Goal: Task Accomplishment & Management: Manage account settings

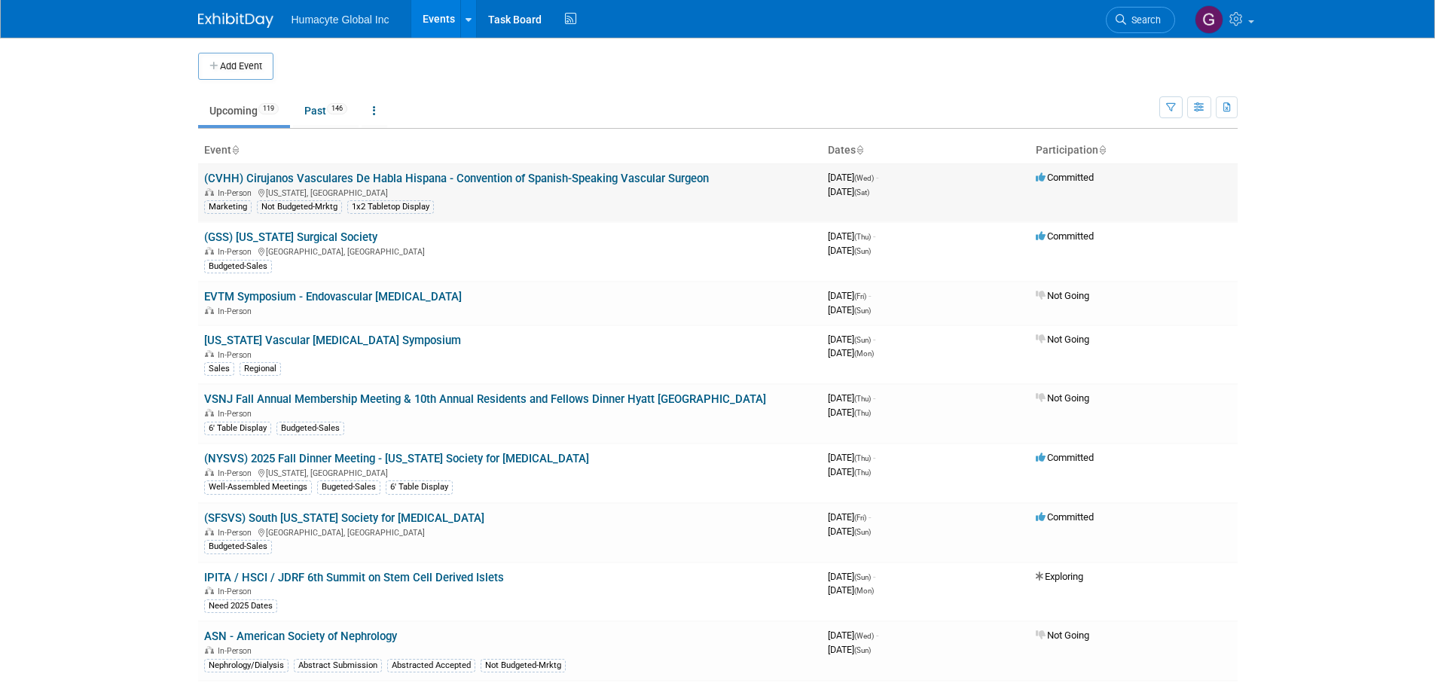
click at [569, 172] on link "(CVHH) Cirujanos Vasculares De Habla Hispana - Convention of Spanish-Speaking V…" at bounding box center [456, 179] width 505 height 14
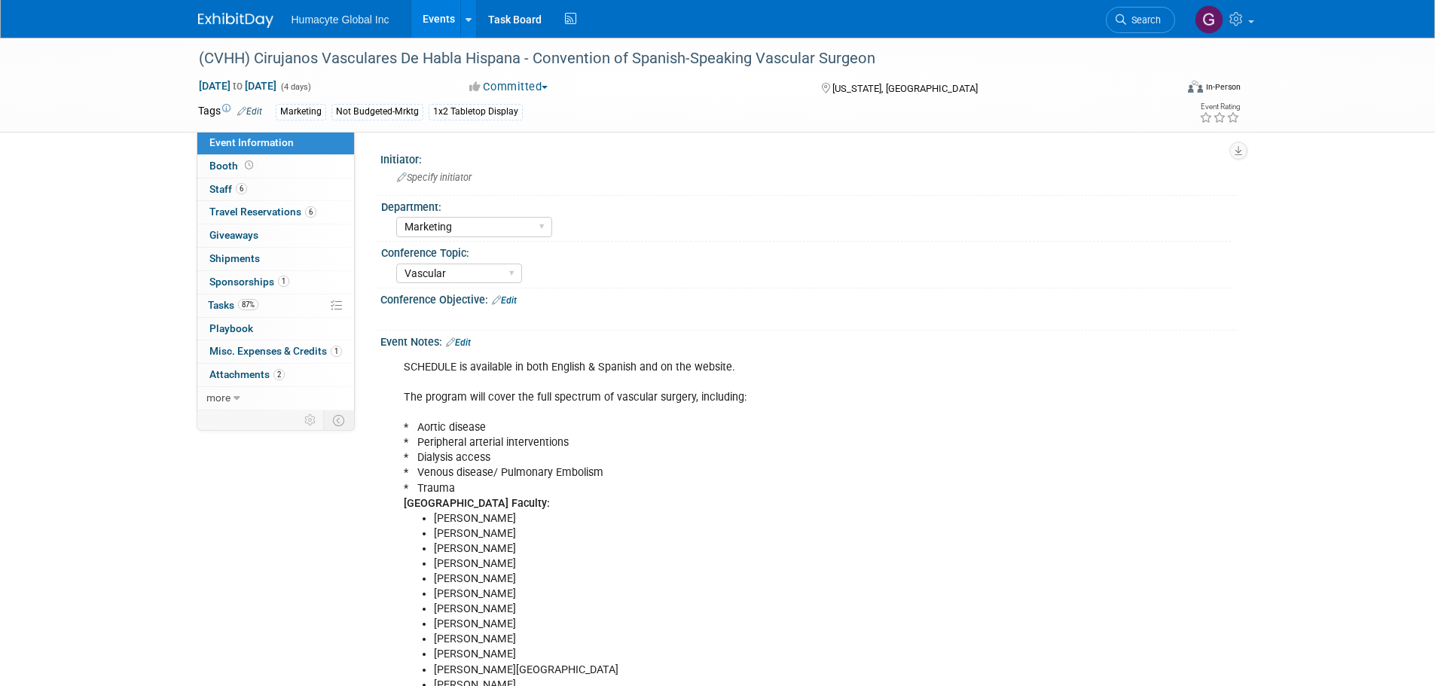
select select "Marketing"
select select "Vascular"
select select "Northeast"
click at [250, 217] on span "Travel Reservations 6" at bounding box center [262, 212] width 107 height 12
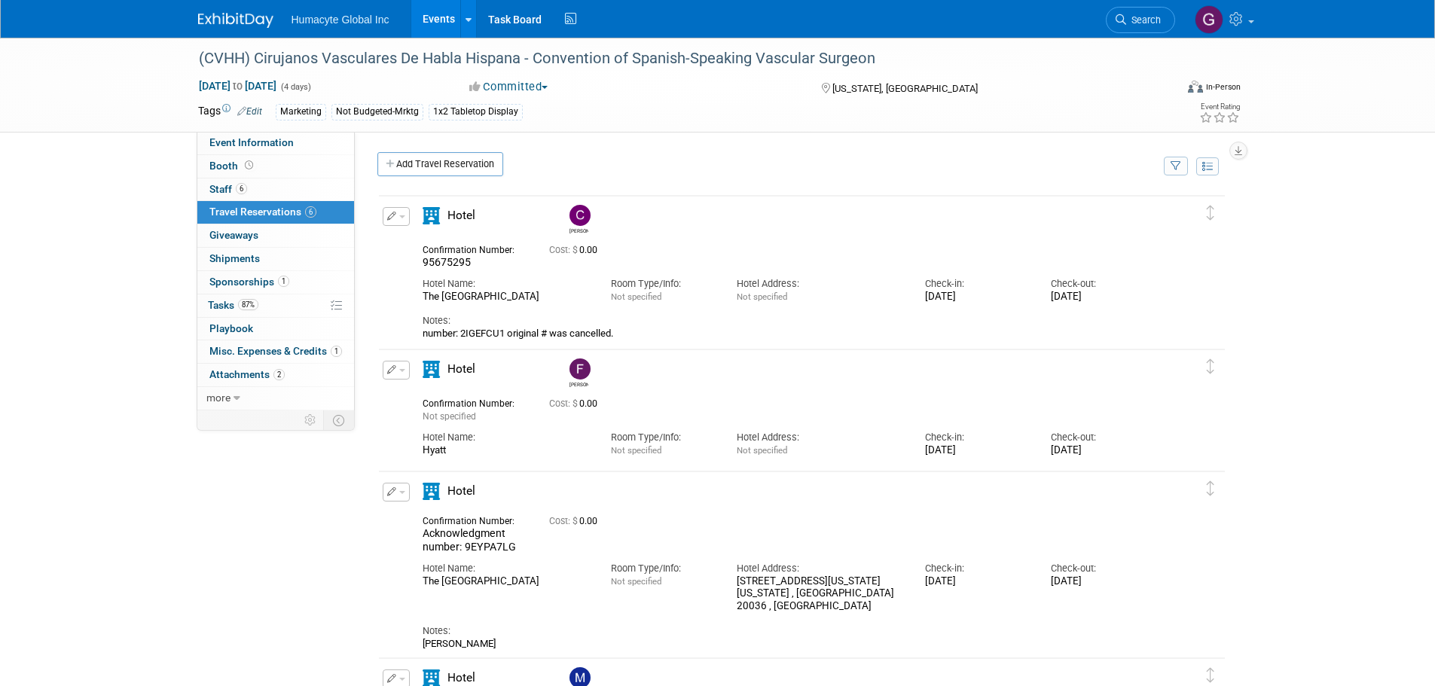
click at [480, 269] on div "95675295" at bounding box center [475, 263] width 104 height 14
click at [258, 22] on img at bounding box center [235, 20] width 75 height 15
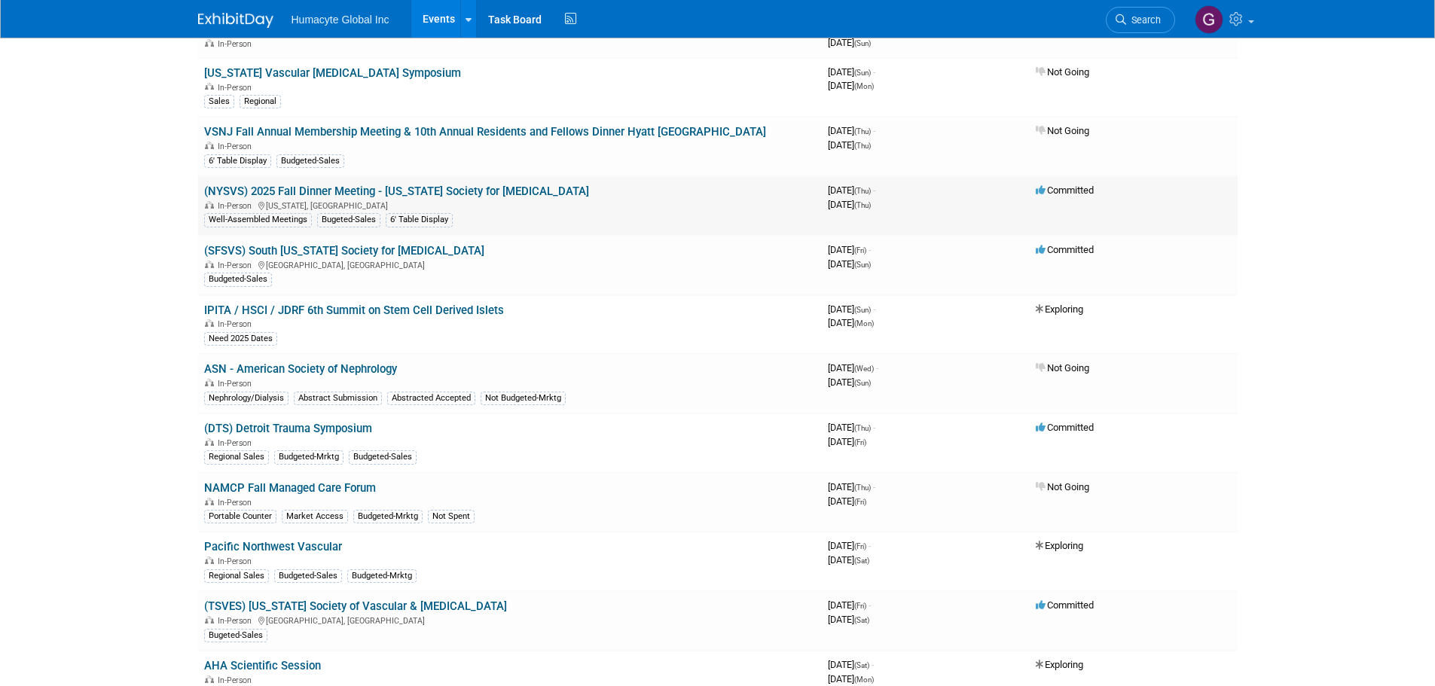
scroll to position [301, 0]
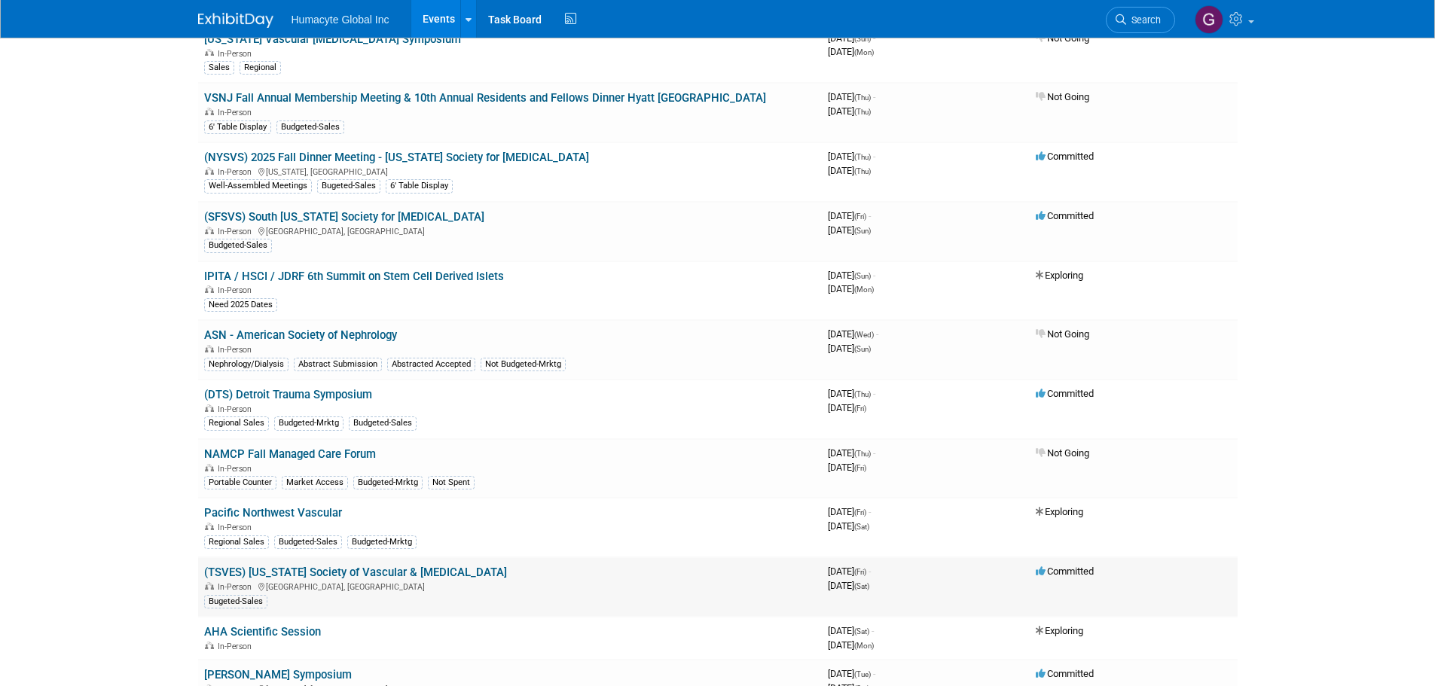
click at [420, 575] on link "(TSVES) [US_STATE] Society of Vascular & [MEDICAL_DATA]" at bounding box center [355, 573] width 303 height 14
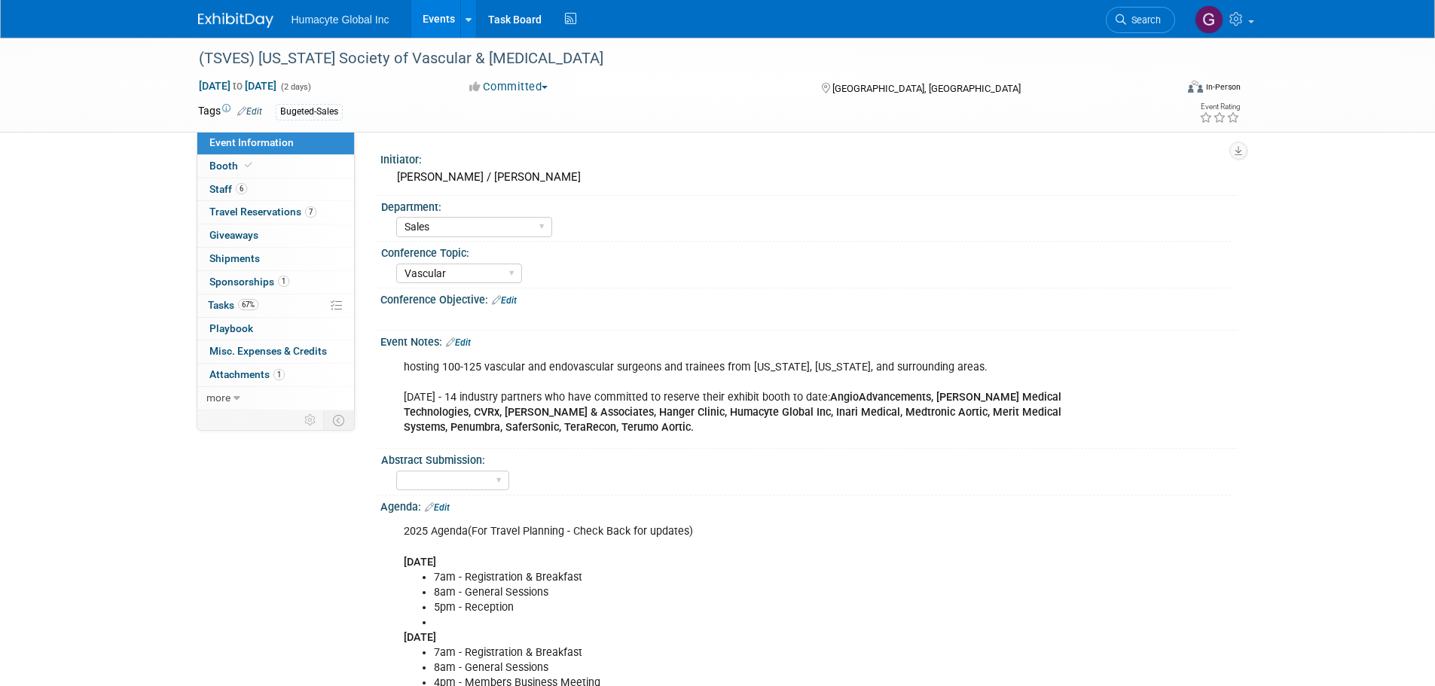
select select "Sales"
select select "Vascular"
click at [271, 207] on span "Travel Reservations 7" at bounding box center [262, 212] width 107 height 12
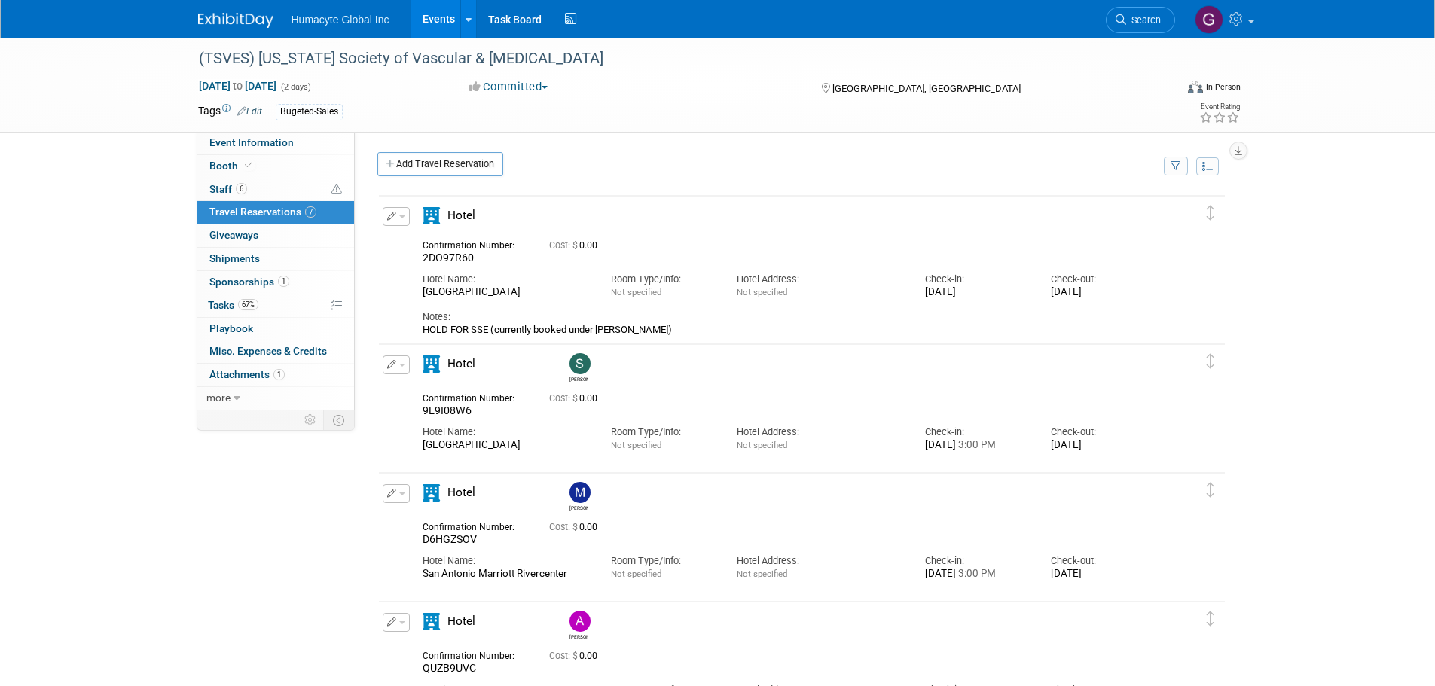
click at [399, 371] on button "button" at bounding box center [396, 365] width 27 height 19
click at [410, 384] on button "Edit Reservation" at bounding box center [446, 391] width 127 height 22
click at [0, 0] on div at bounding box center [0, 0] width 0 height 0
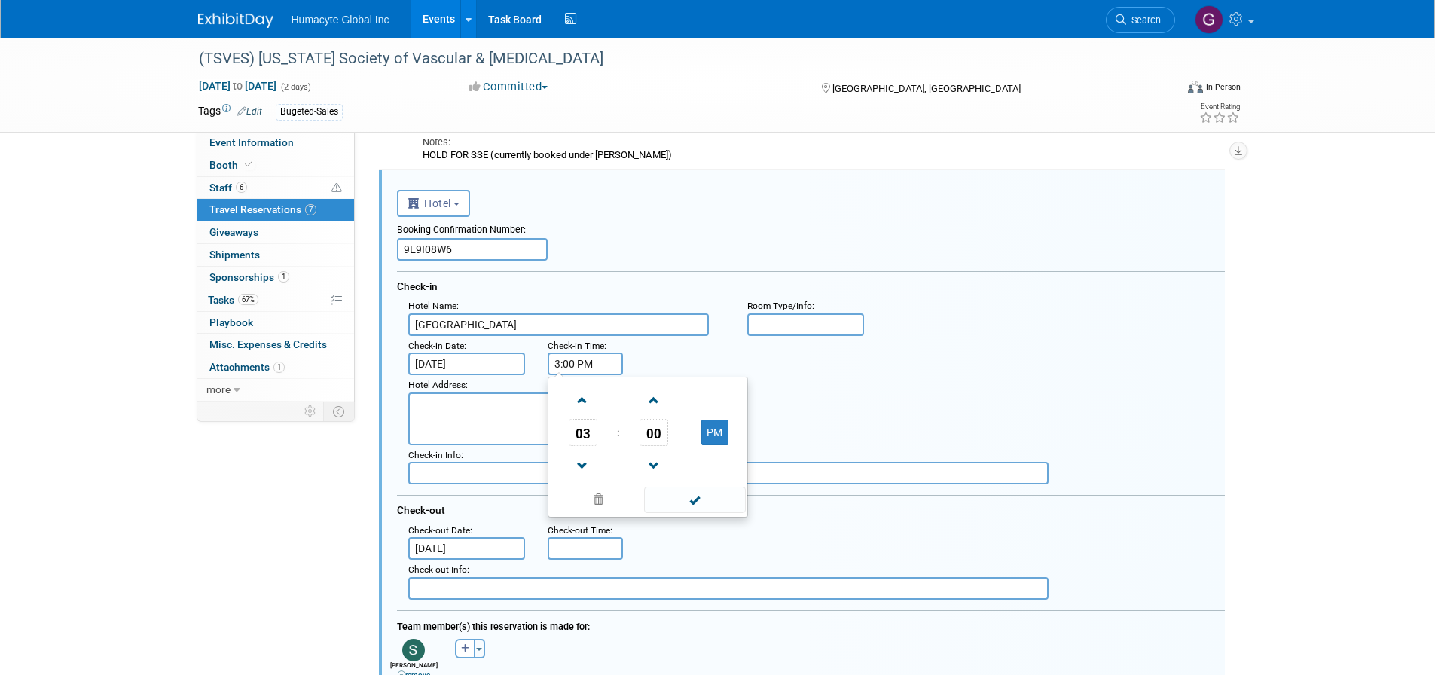
drag, startPoint x: 600, startPoint y: 358, endPoint x: 546, endPoint y: 357, distance: 53.5
click at [546, 357] on div "Check-in Time : 3:00 PM 03 : 00 PM 12 01 02 03 04 05 06 07 08 09 10 11 00 05 10…" at bounding box center [583, 356] width 94 height 40
click at [881, 389] on div "Hotel Address :" at bounding box center [816, 410] width 839 height 70
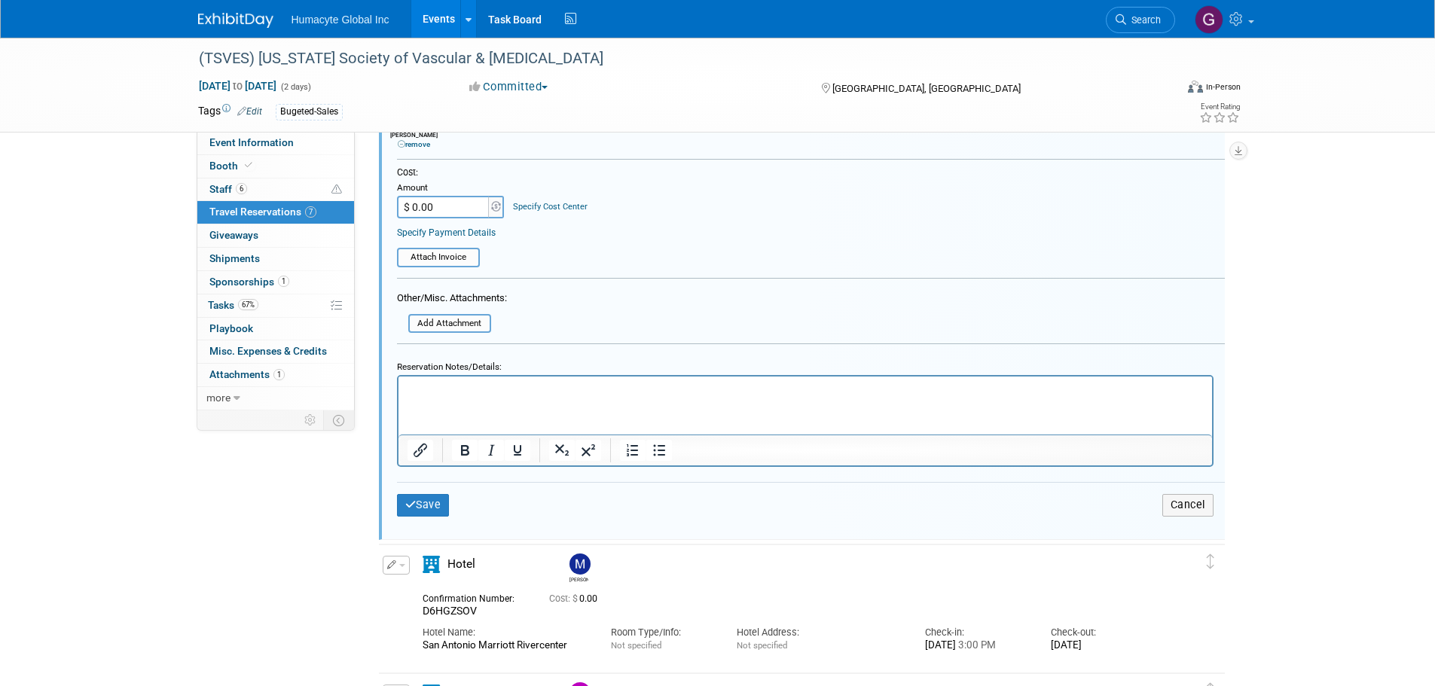
scroll to position [804, 0]
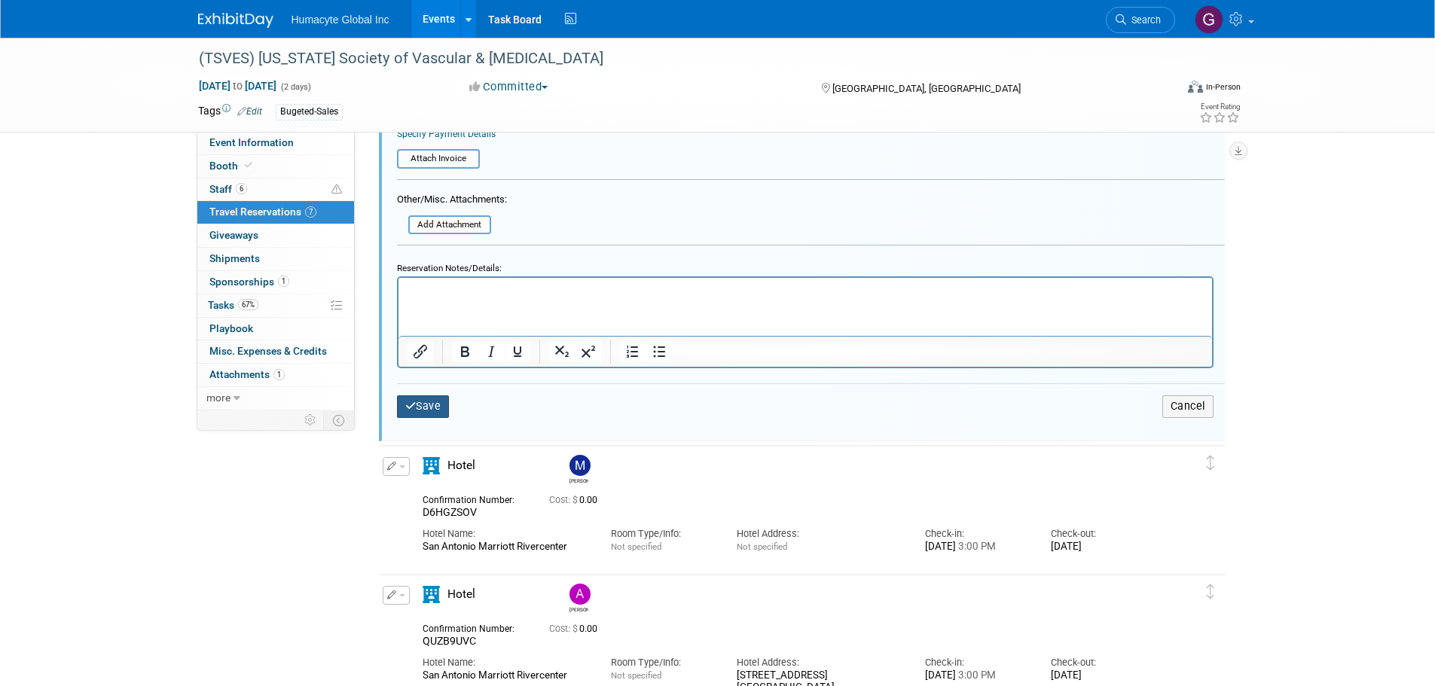
click at [437, 408] on button "Save" at bounding box center [423, 407] width 53 height 22
click at [0, 0] on div at bounding box center [0, 0] width 0 height 0
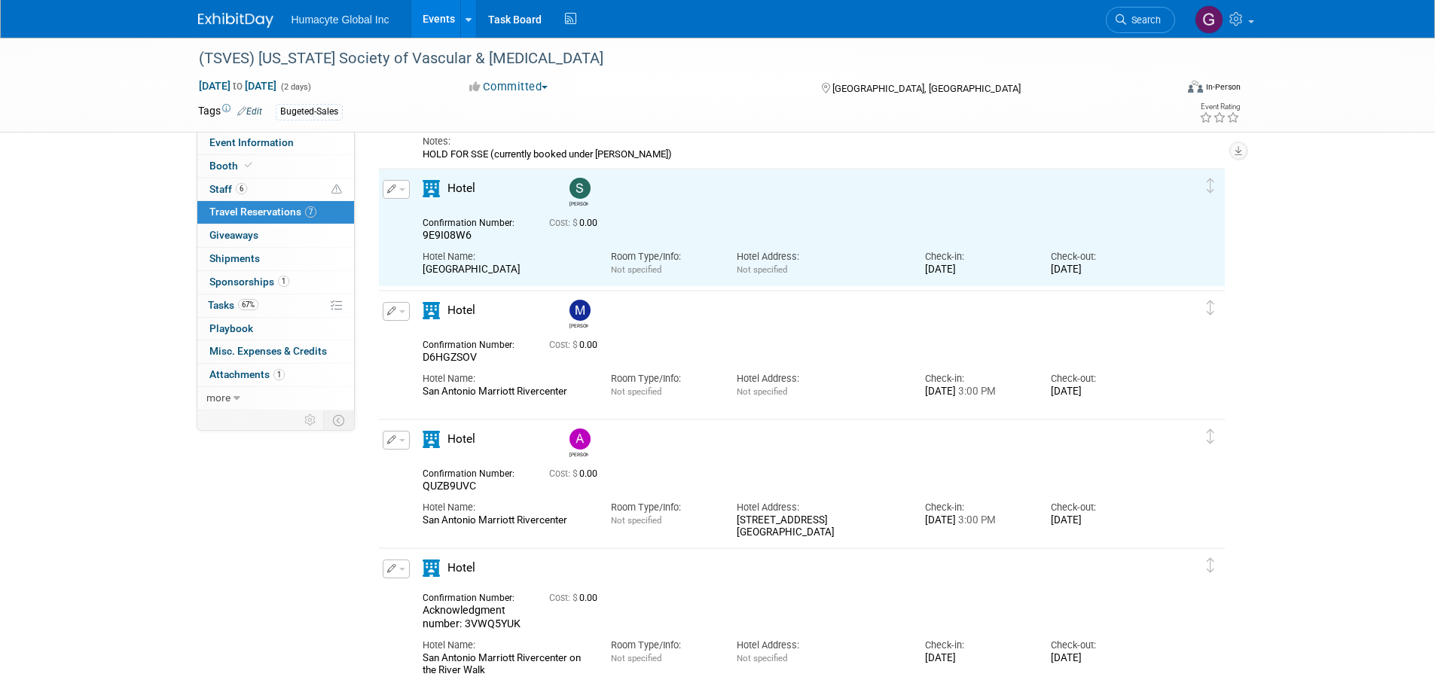
scroll to position [175, 0]
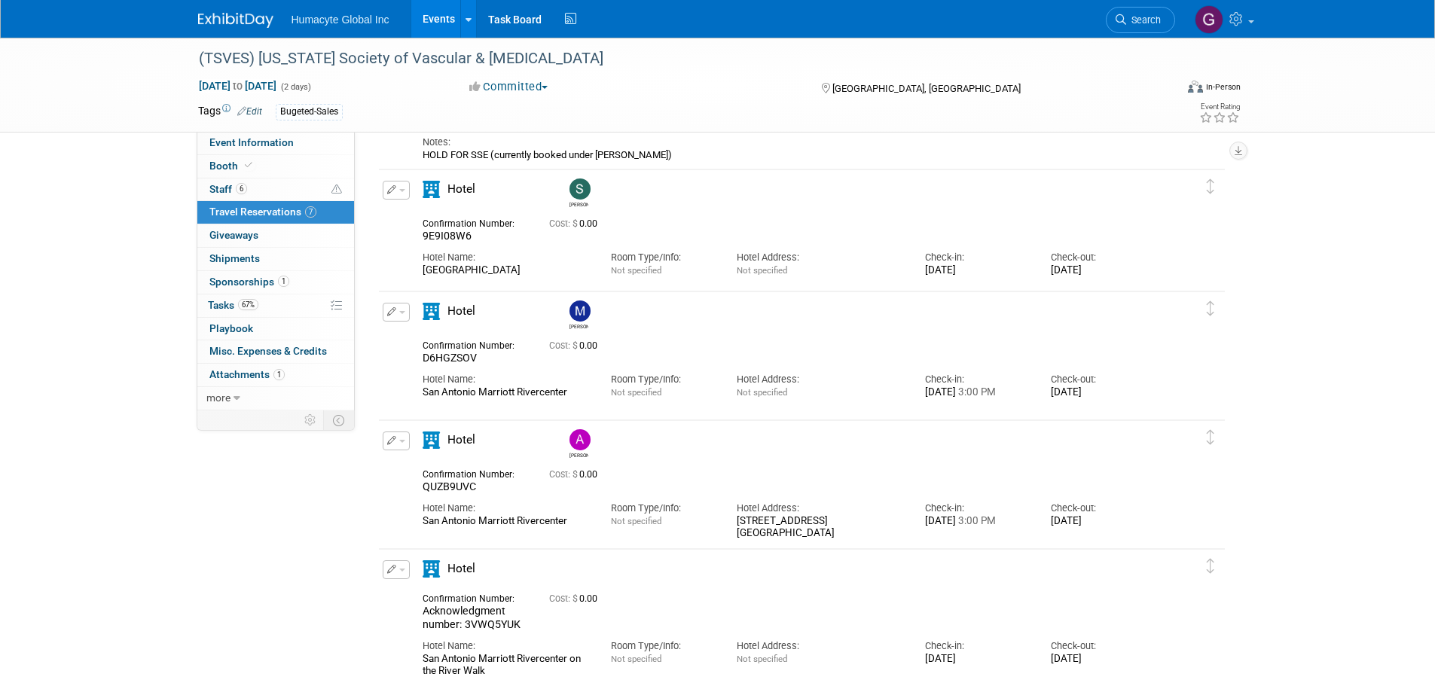
click at [386, 444] on button "button" at bounding box center [396, 441] width 27 height 19
click at [434, 469] on button "Edit Reservation" at bounding box center [446, 468] width 127 height 22
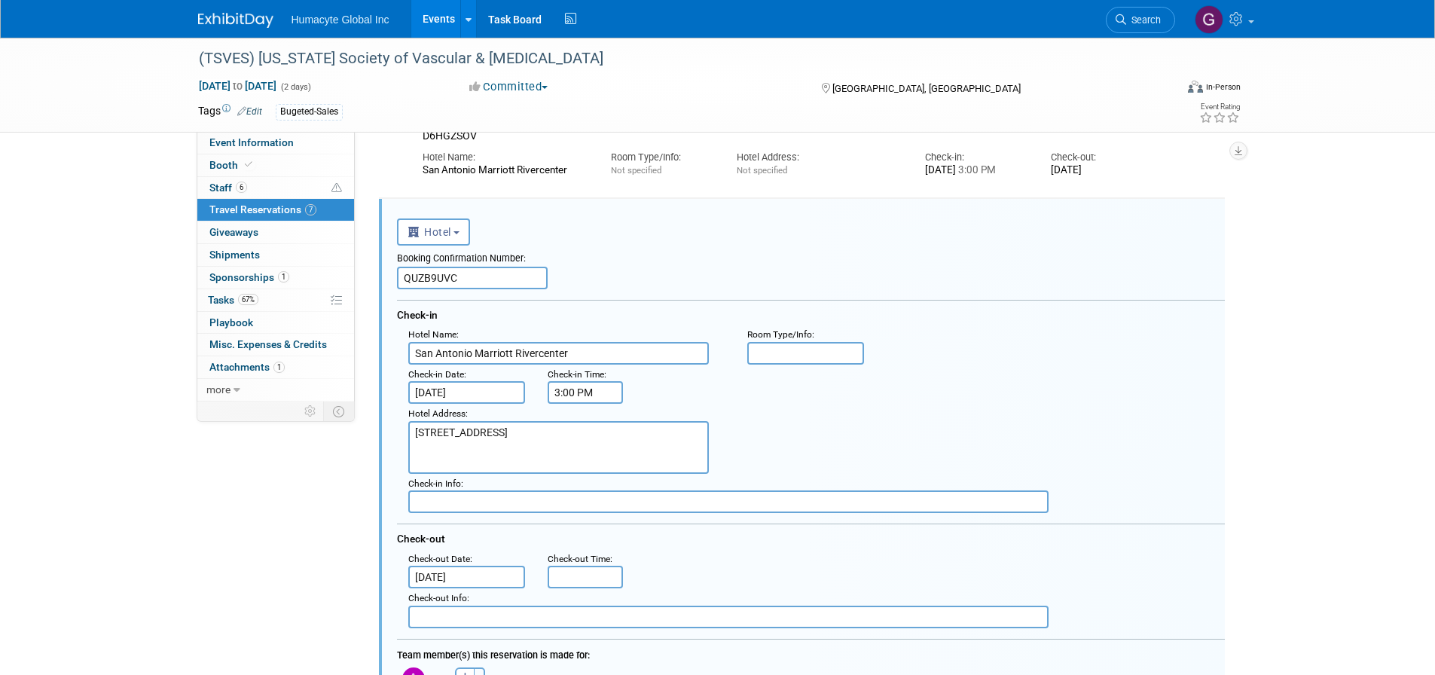
scroll to position [0, 0]
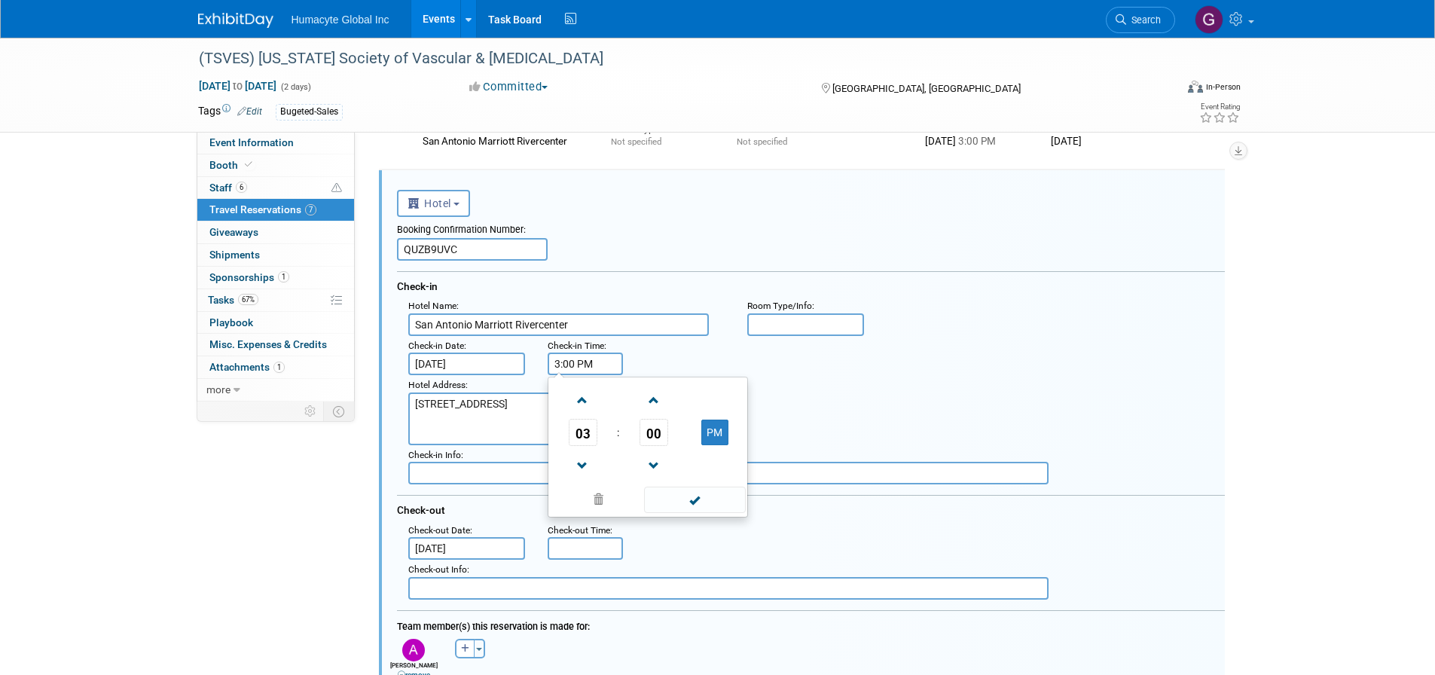
click at [594, 363] on input "3:00 PM" at bounding box center [585, 364] width 75 height 23
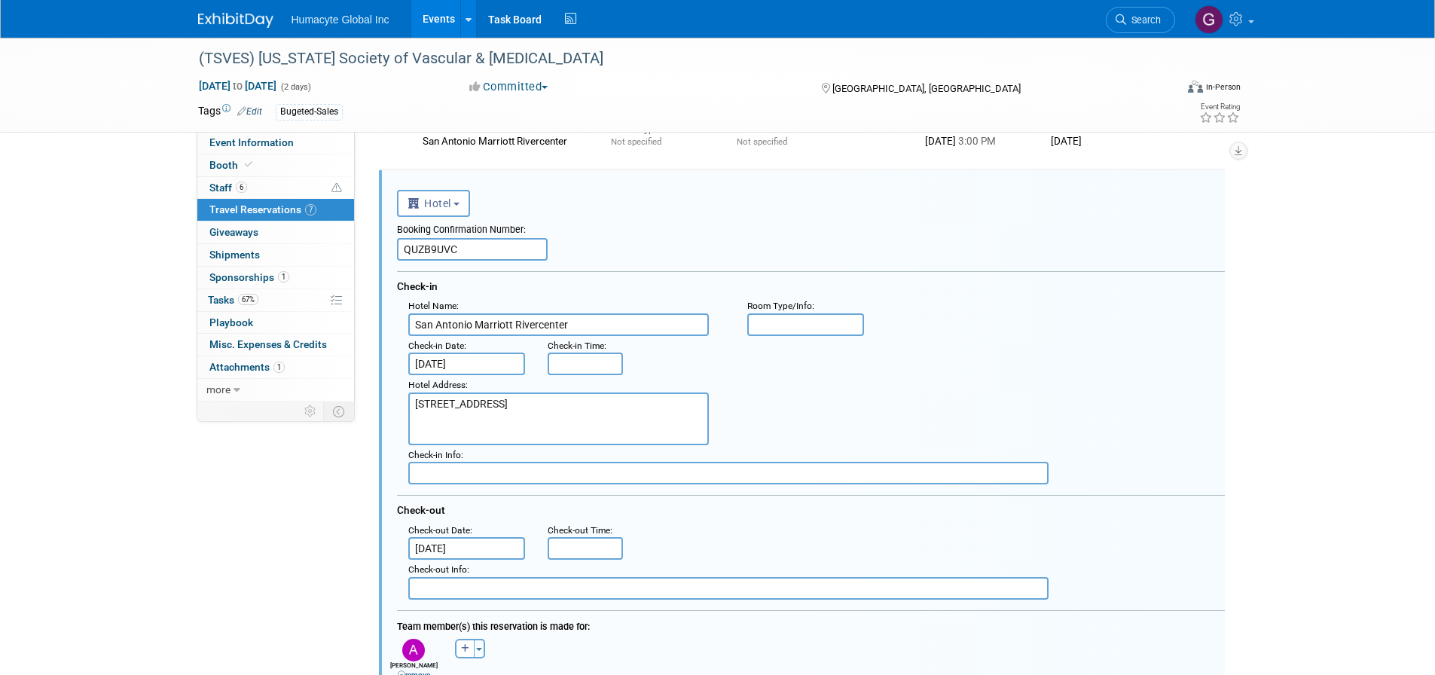
click at [914, 402] on div "Hotel Address : 101 Bowie St San Antonio TX 78205" at bounding box center [816, 410] width 839 height 70
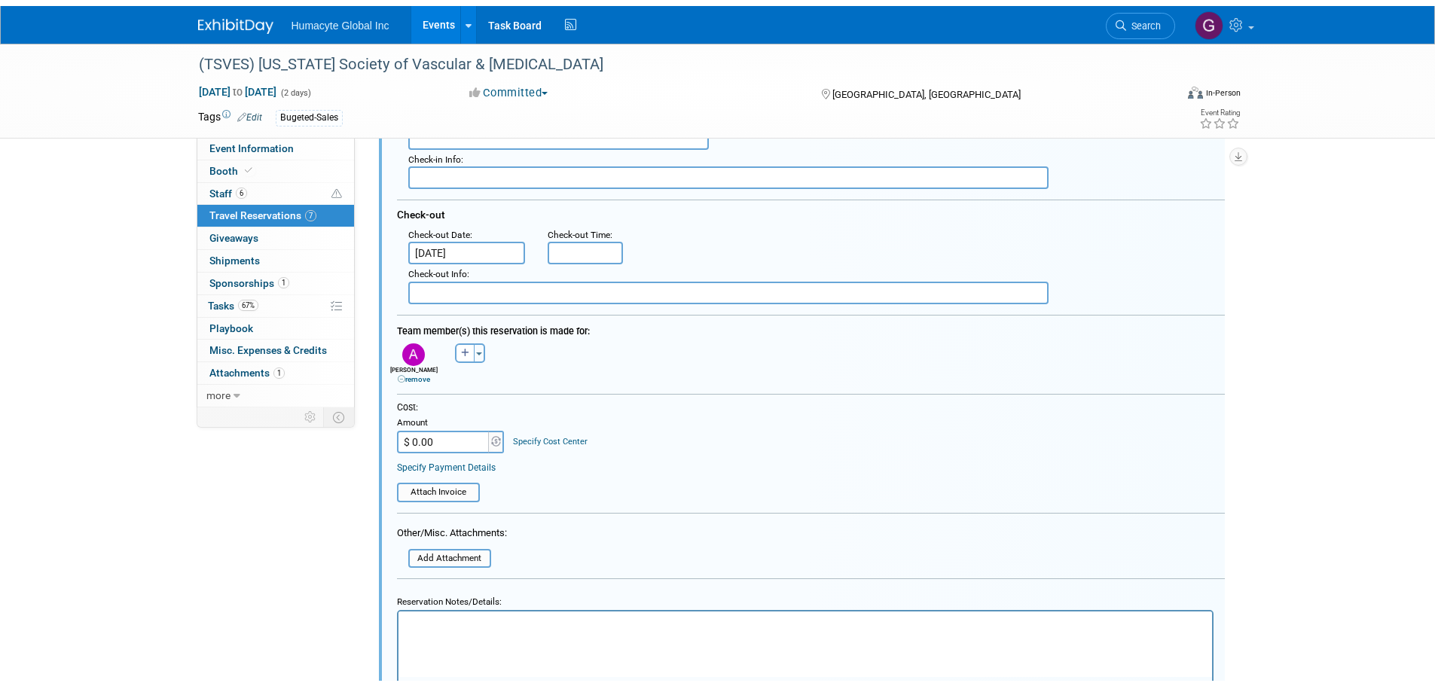
scroll to position [927, 0]
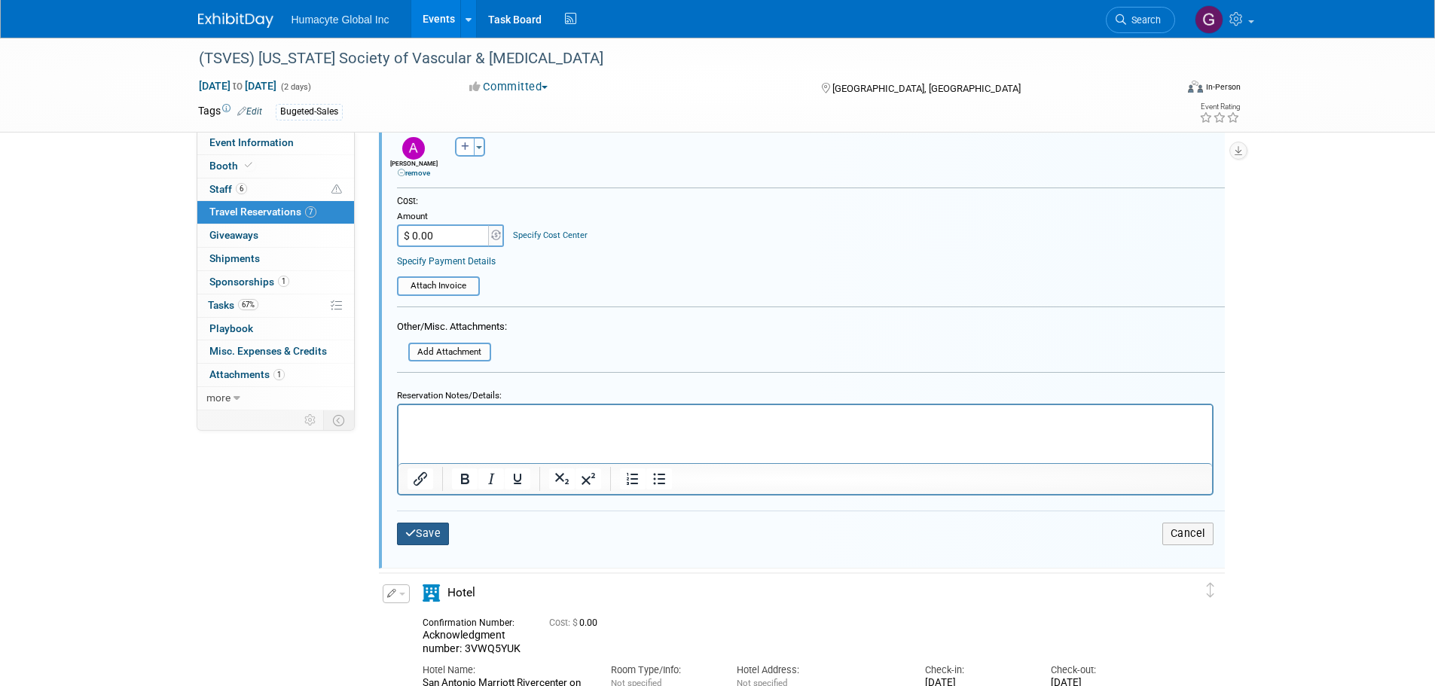
click at [430, 533] on button "Save" at bounding box center [423, 534] width 53 height 22
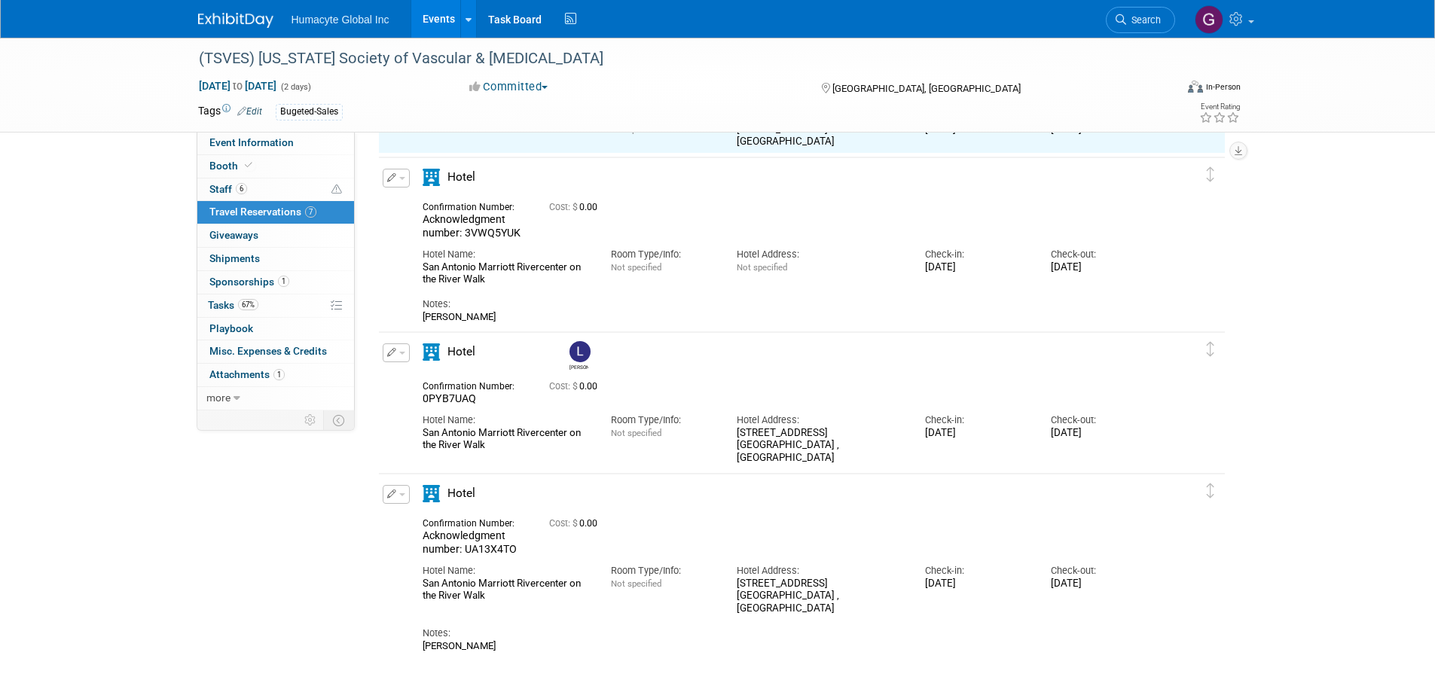
scroll to position [426, 0]
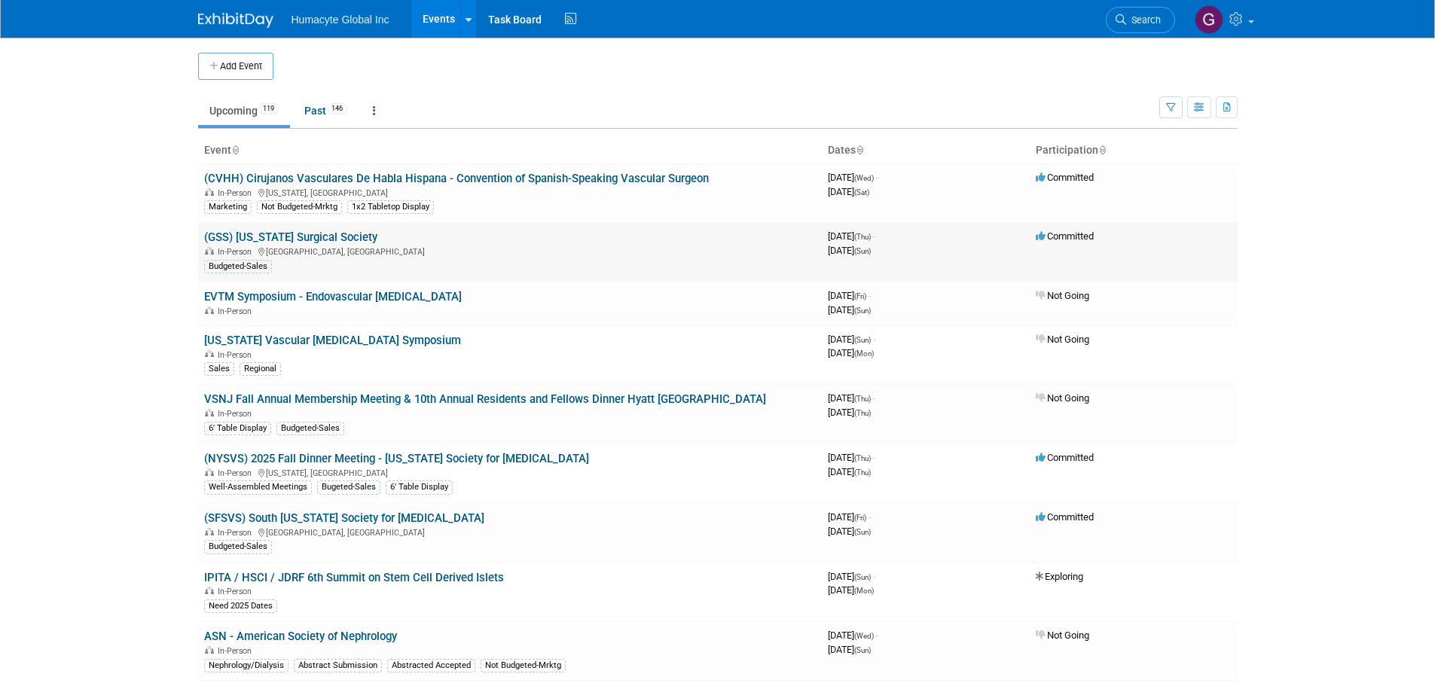
click at [332, 234] on link "(GSS) [US_STATE] Surgical Society" at bounding box center [290, 238] width 173 height 14
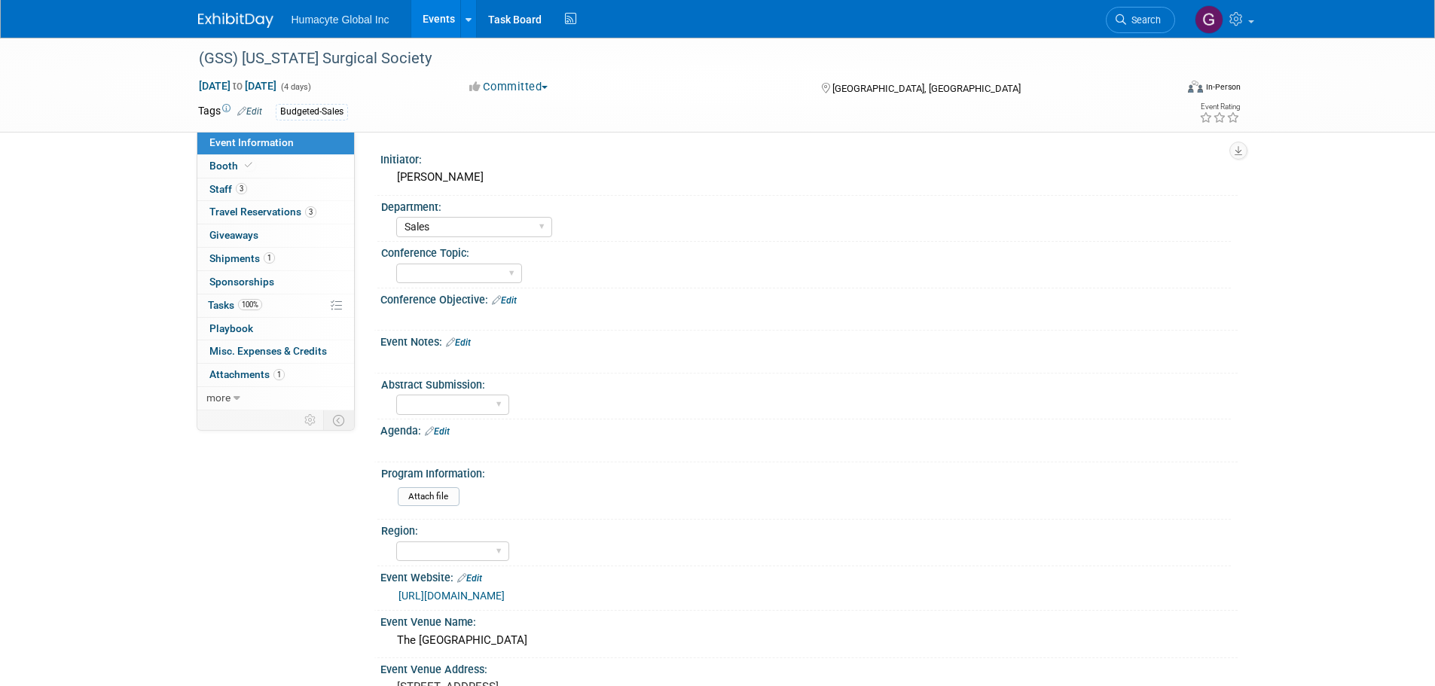
select select "Sales"
click at [243, 212] on span "Travel Reservations 3" at bounding box center [262, 212] width 107 height 12
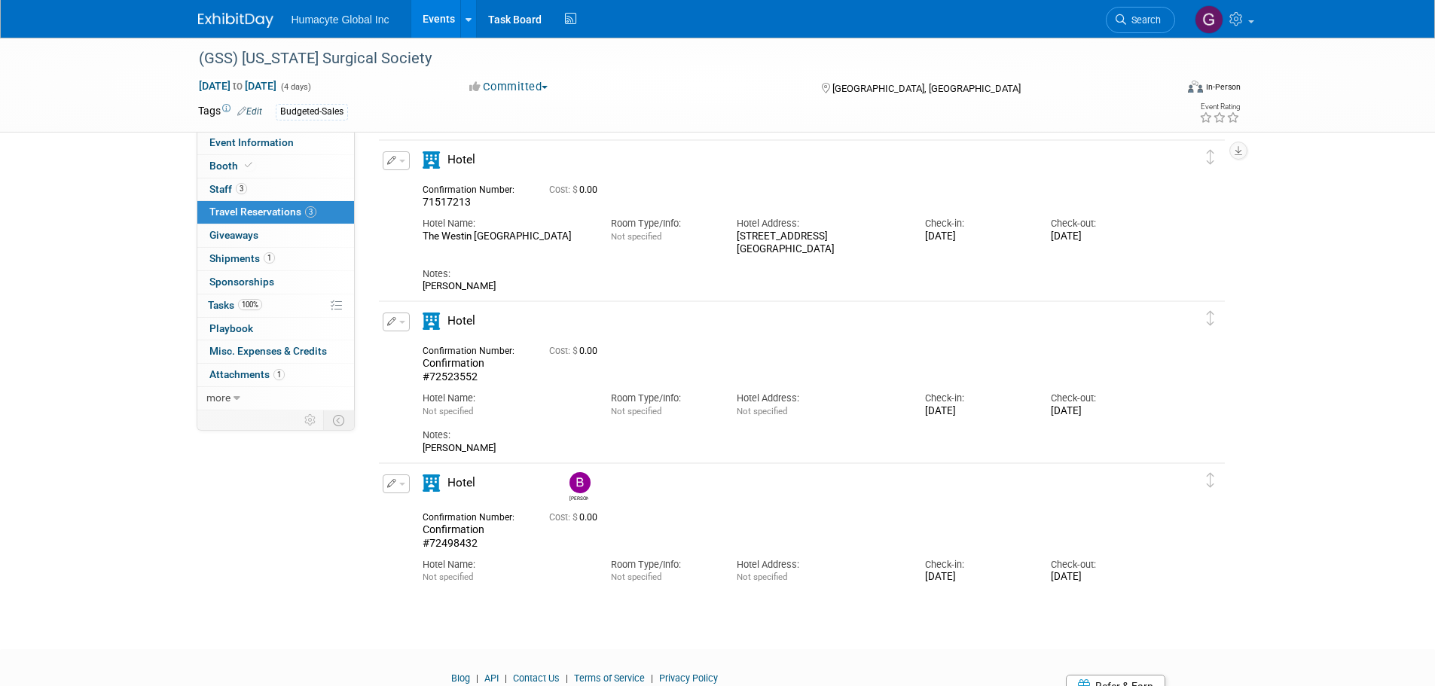
scroll to position [100, 0]
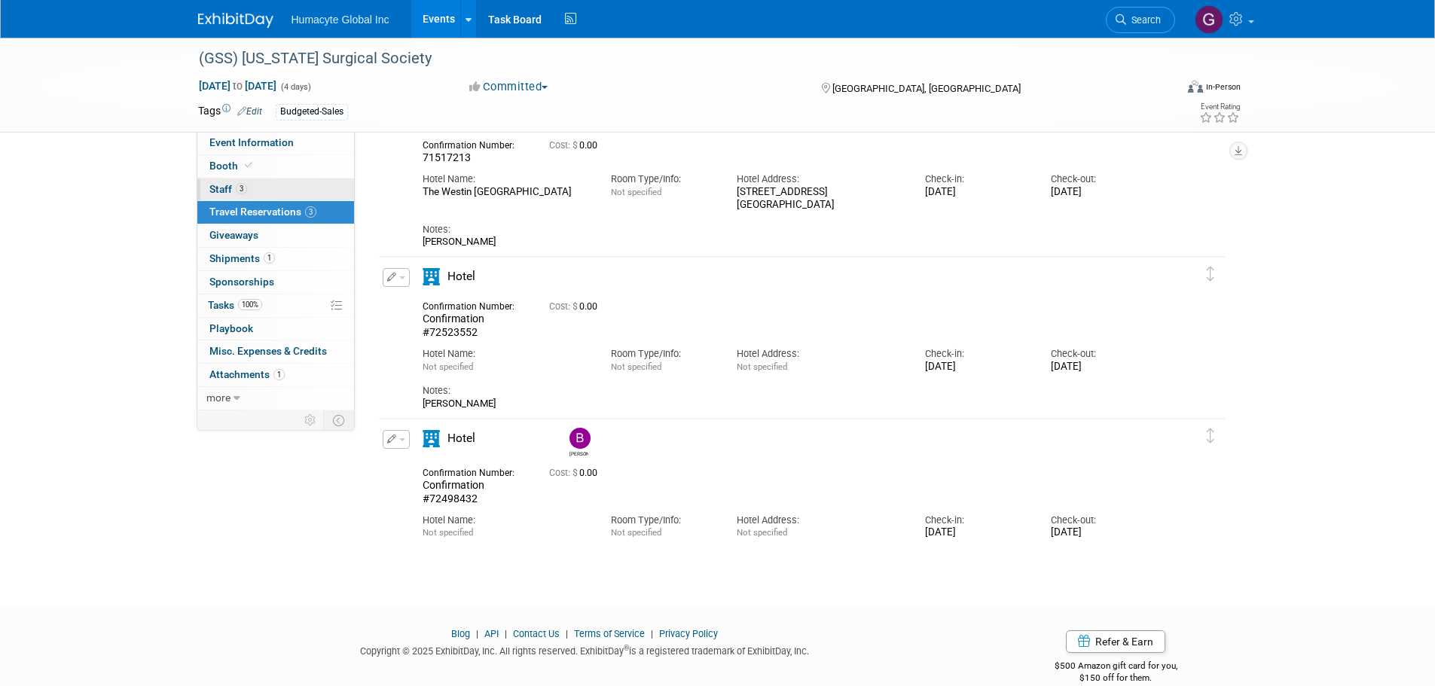
click at [212, 191] on span "Staff 3" at bounding box center [228, 189] width 38 height 12
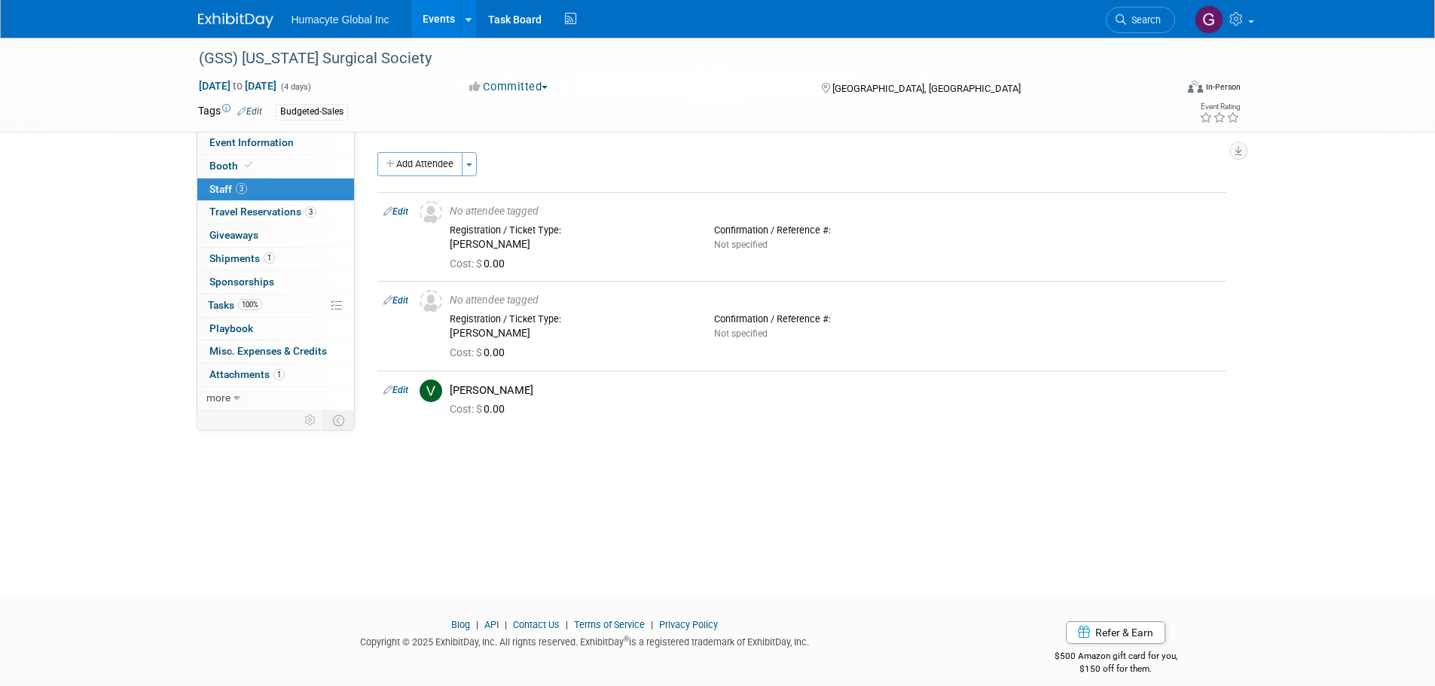
click at [433, 15] on link "Events" at bounding box center [438, 19] width 55 height 38
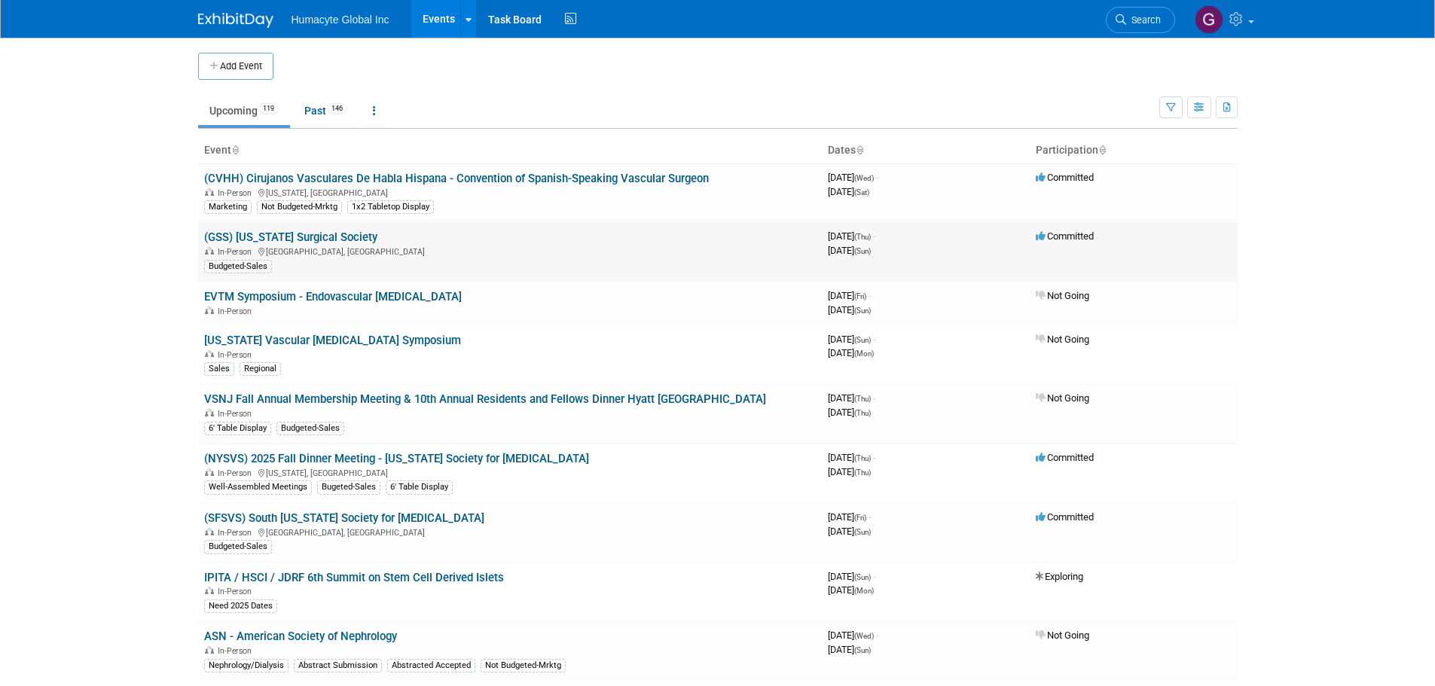
click at [292, 233] on link "(GSS) [US_STATE] Surgical Society" at bounding box center [290, 238] width 173 height 14
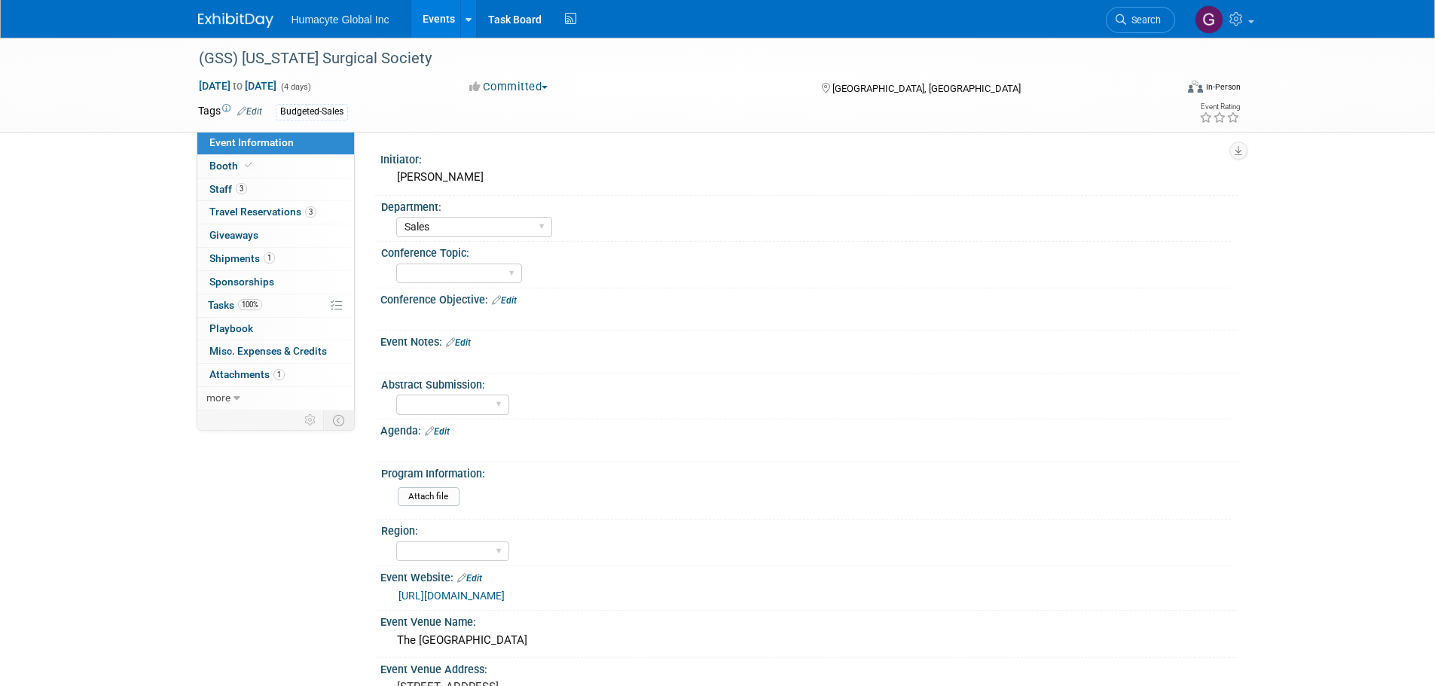
select select "Sales"
click at [252, 206] on span "Travel Reservations 3" at bounding box center [262, 212] width 107 height 12
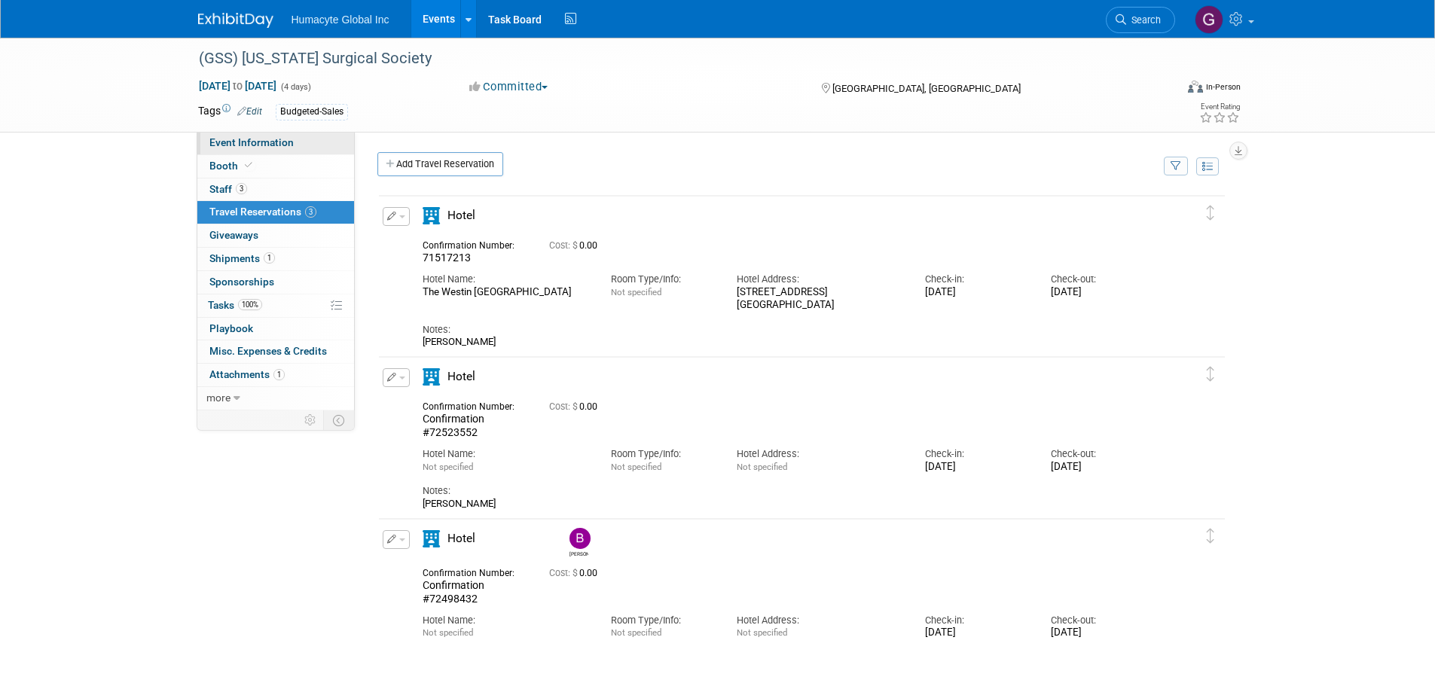
click at [216, 144] on span "Event Information" at bounding box center [251, 142] width 84 height 12
select select "Sales"
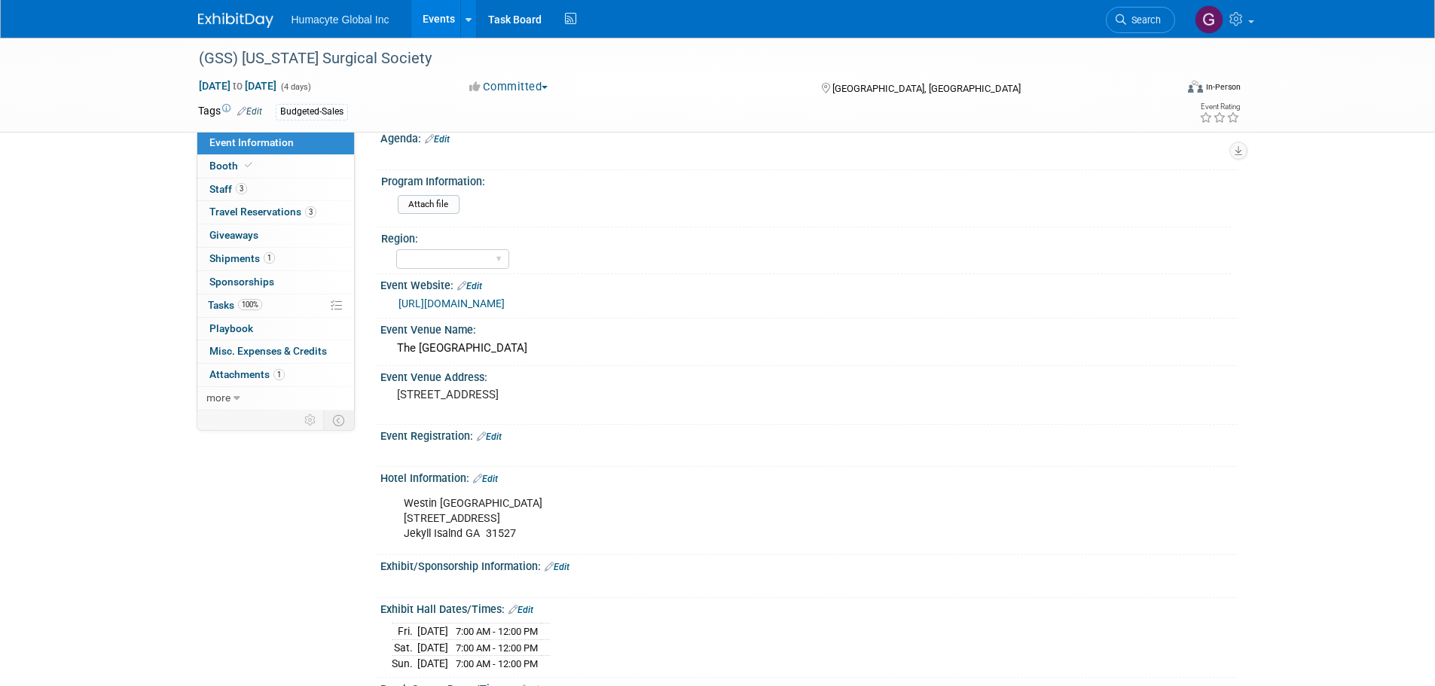
scroll to position [301, 0]
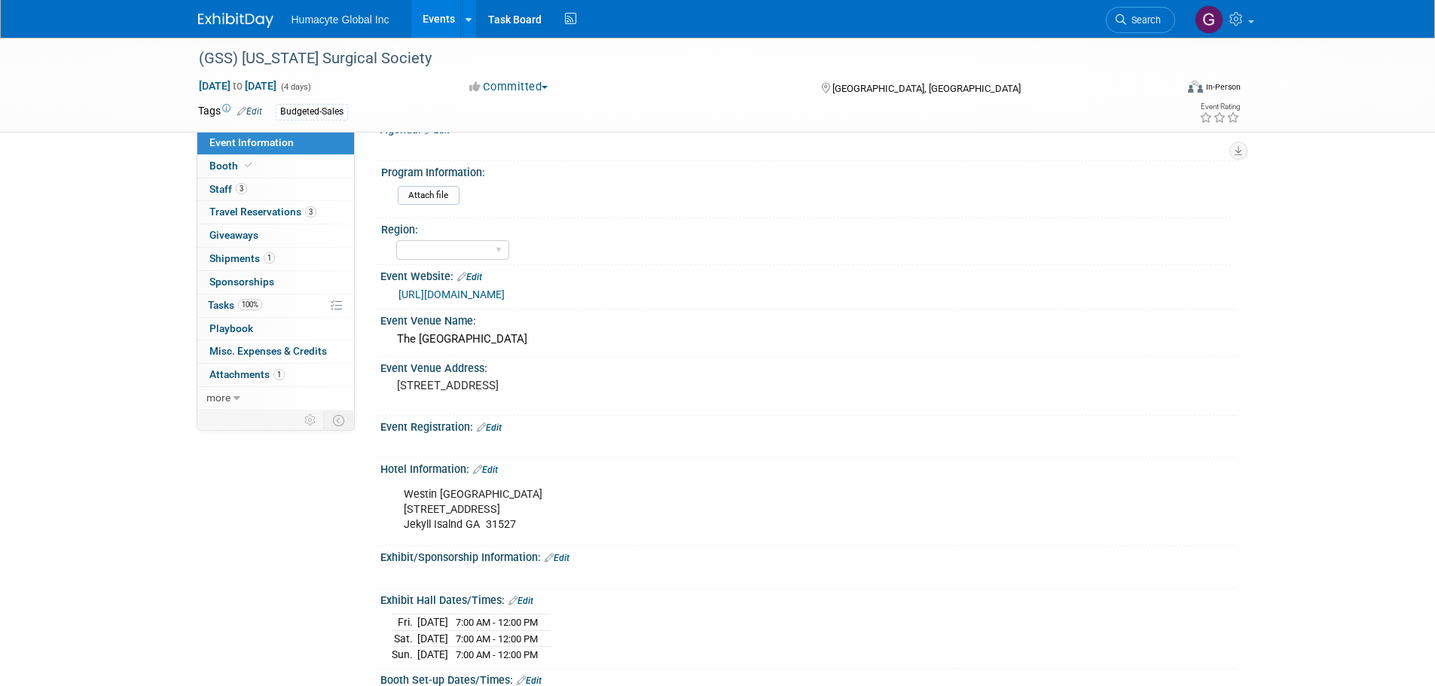
click at [505, 296] on link "[URL][DOMAIN_NAME]" at bounding box center [452, 295] width 106 height 12
